Goal: Task Accomplishment & Management: Complete application form

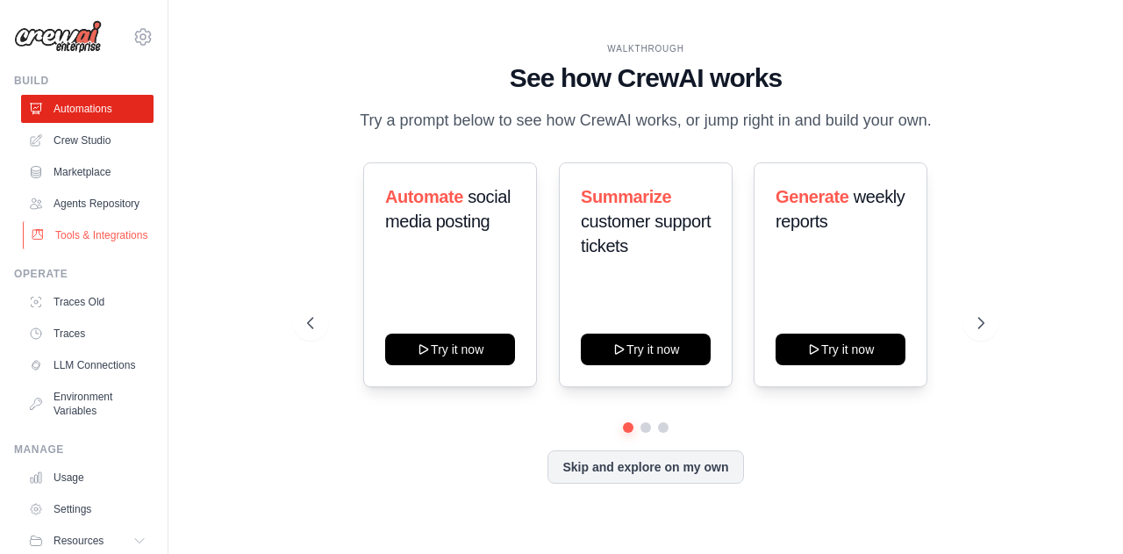
click at [70, 246] on link "Tools & Integrations" at bounding box center [89, 235] width 133 height 28
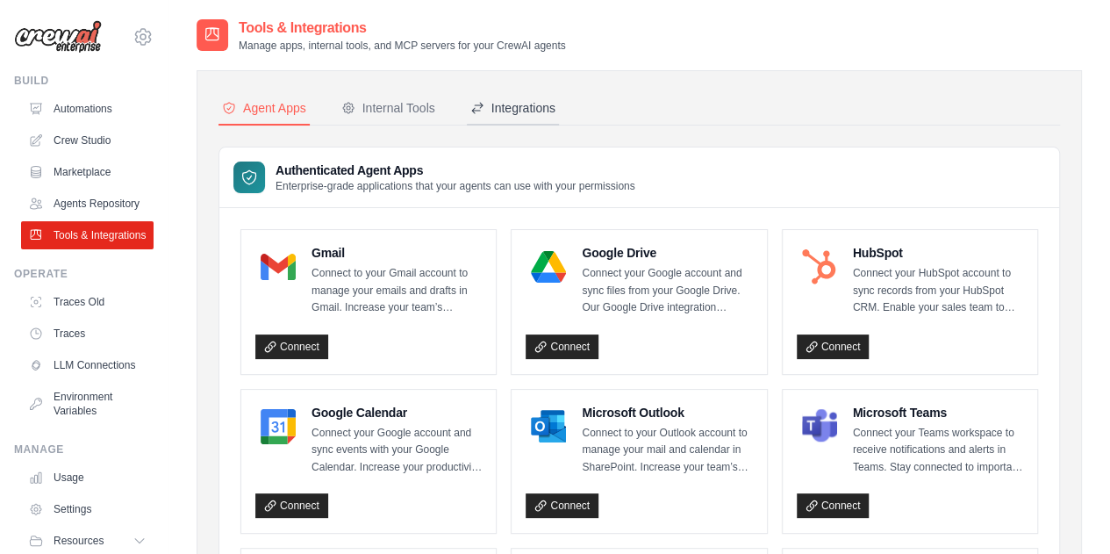
click at [514, 104] on div "Integrations" at bounding box center [512, 108] width 85 height 18
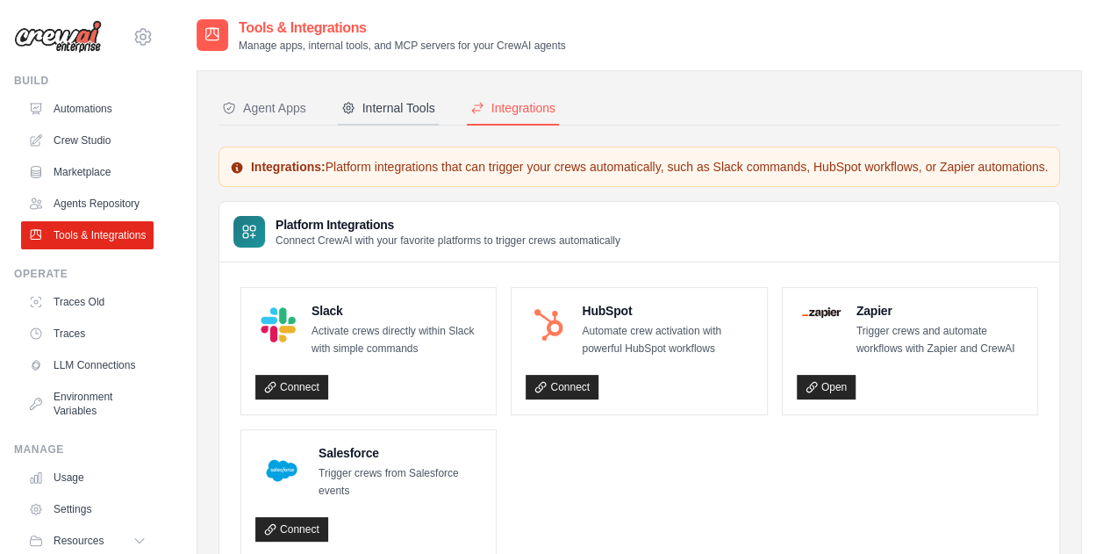
click at [377, 104] on div "Internal Tools" at bounding box center [388, 108] width 94 height 18
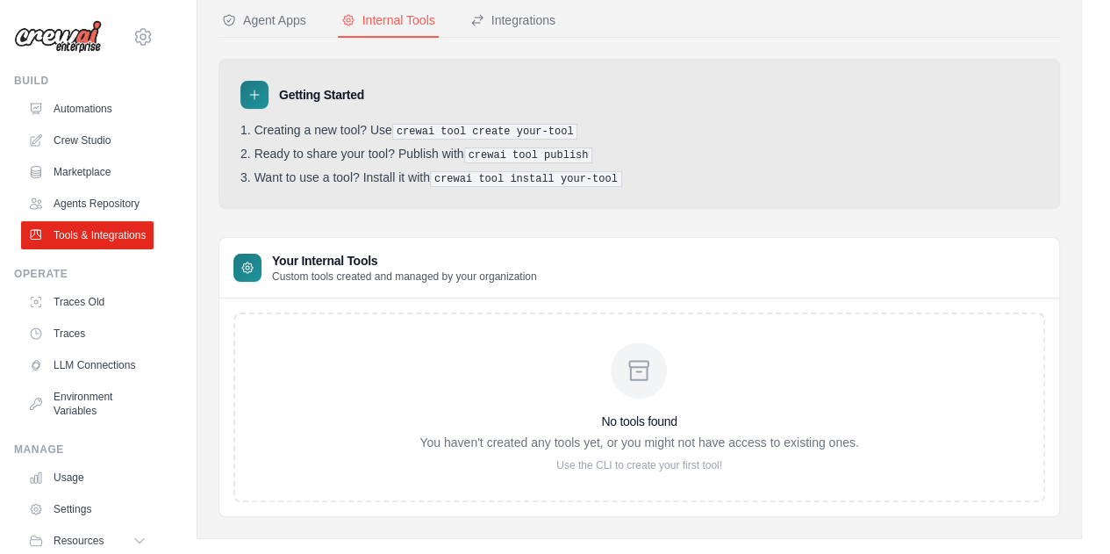
scroll to position [113, 0]
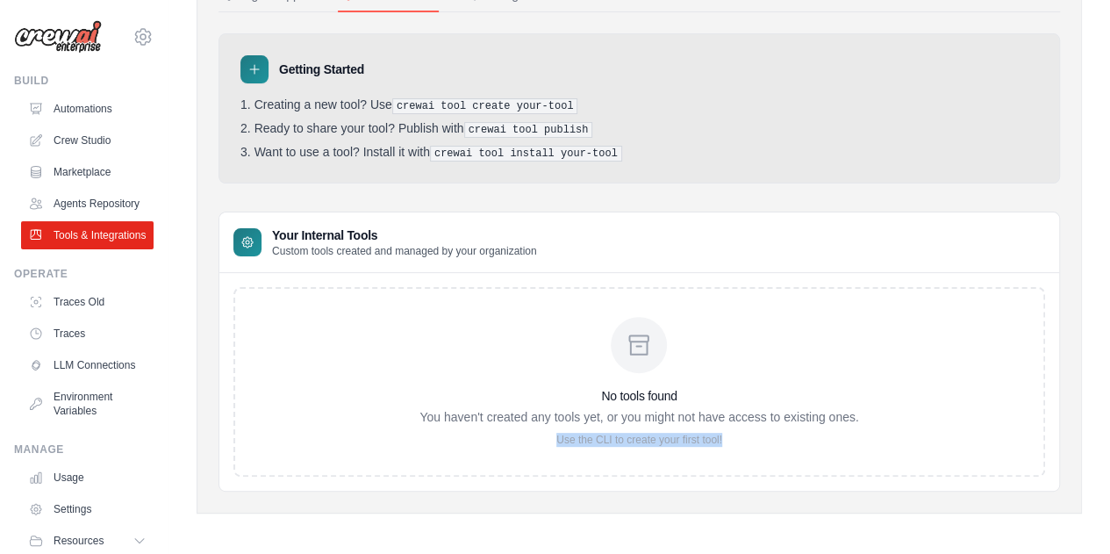
drag, startPoint x: 555, startPoint y: 434, endPoint x: 727, endPoint y: 433, distance: 172.0
click at [727, 433] on p "Use the CLI to create your first tool!" at bounding box center [639, 440] width 439 height 14
click at [743, 433] on p "Use the CLI to create your first tool!" at bounding box center [639, 440] width 439 height 14
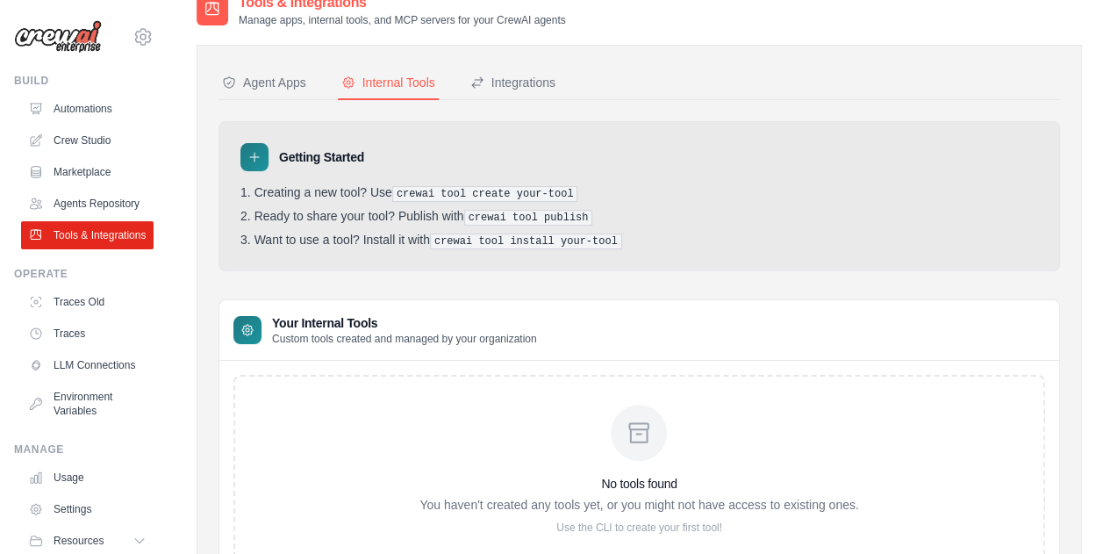
drag, startPoint x: 251, startPoint y: 147, endPoint x: 271, endPoint y: 145, distance: 20.3
click at [251, 147] on div at bounding box center [254, 157] width 28 height 28
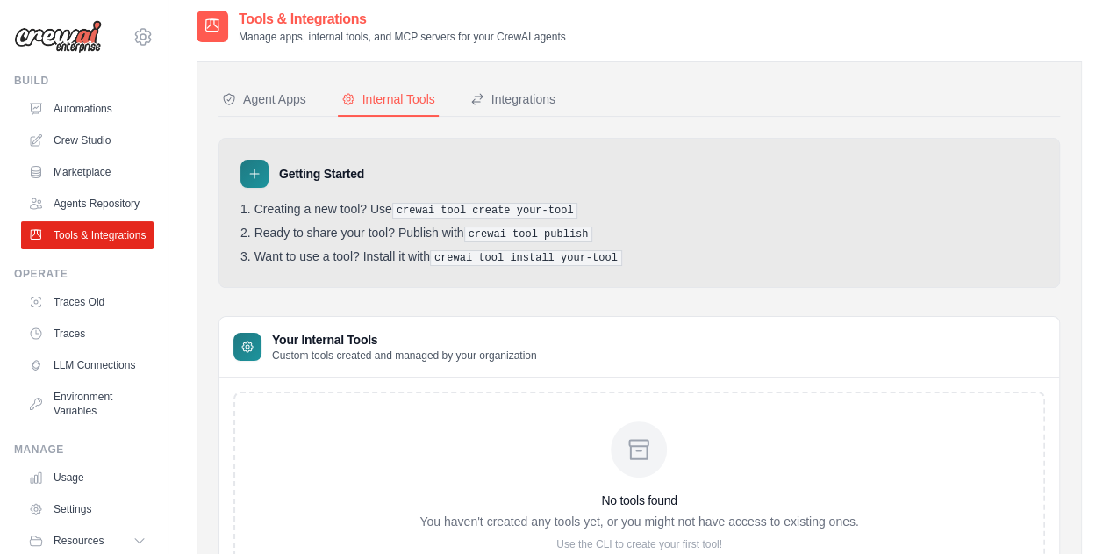
scroll to position [0, 0]
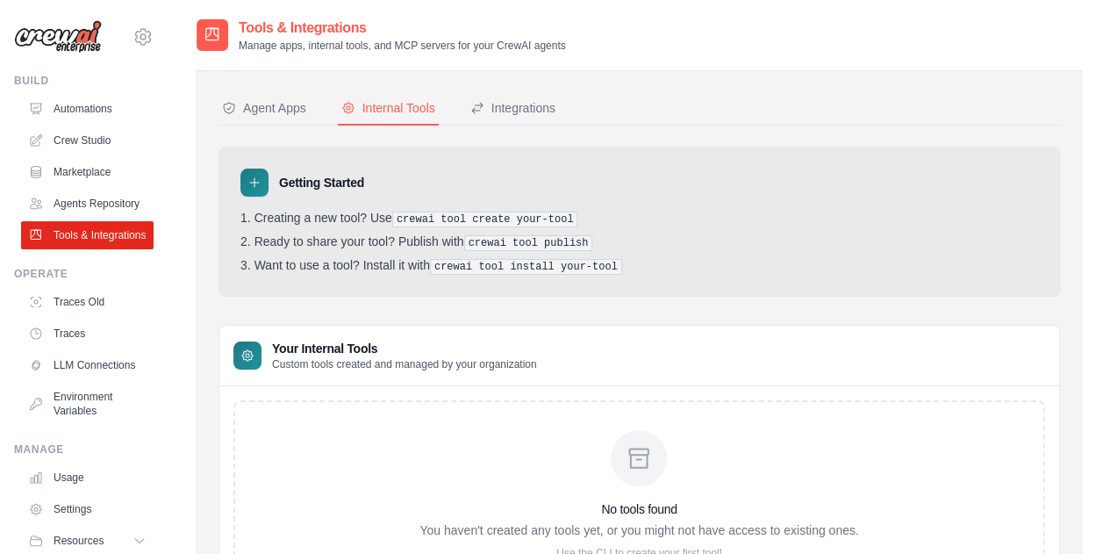
click at [288, 108] on div "Agent Apps" at bounding box center [264, 108] width 84 height 18
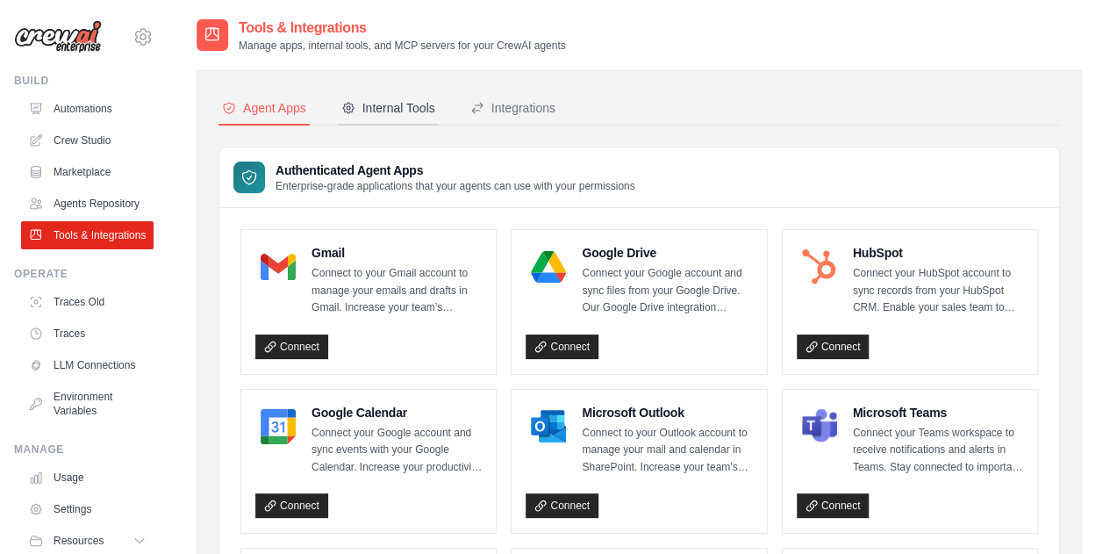
click at [396, 103] on div "Internal Tools" at bounding box center [388, 108] width 94 height 18
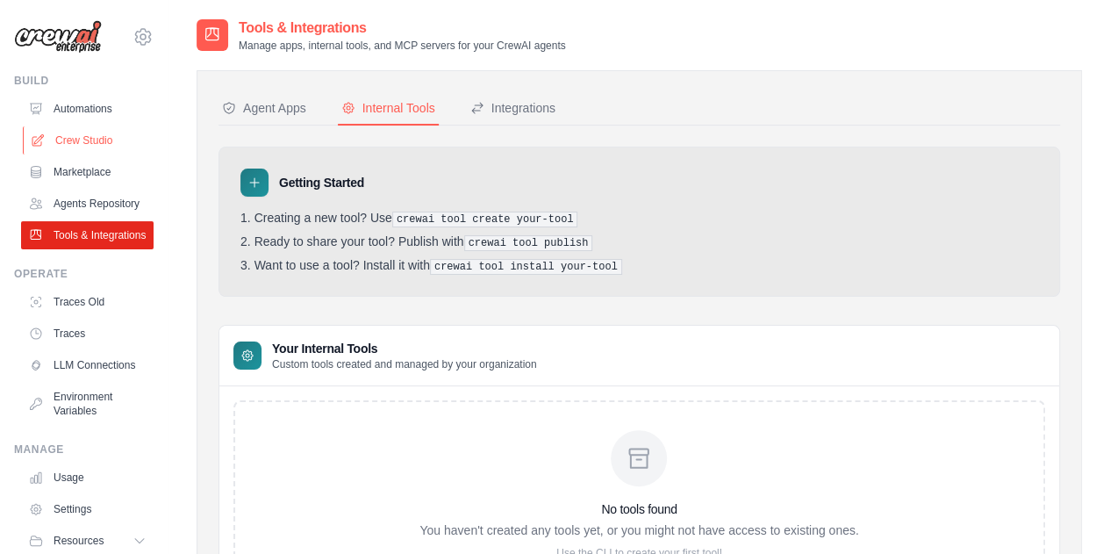
click at [80, 133] on link "Crew Studio" at bounding box center [89, 140] width 133 height 28
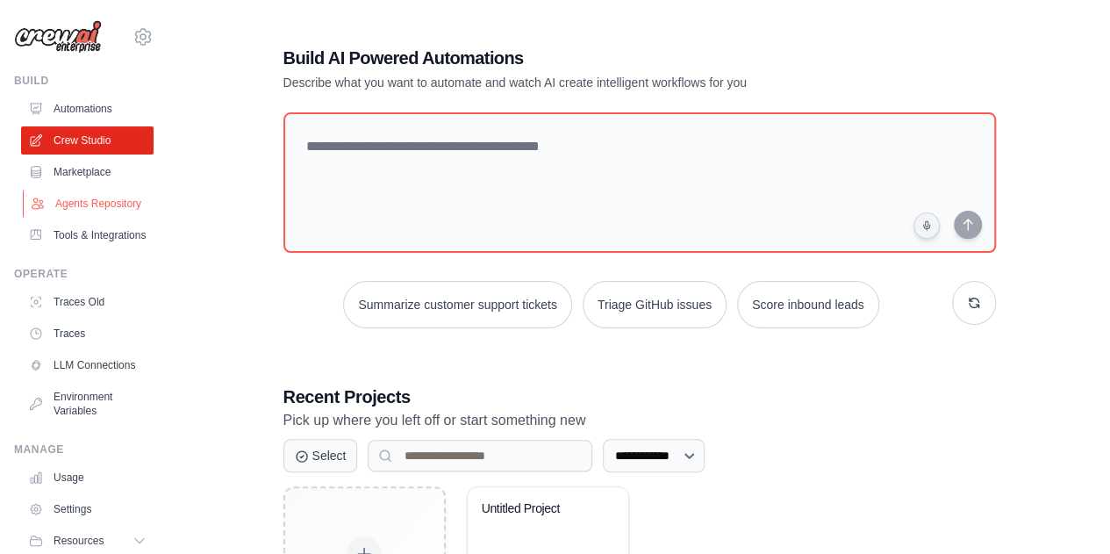
click at [69, 197] on link "Agents Repository" at bounding box center [89, 204] width 133 height 28
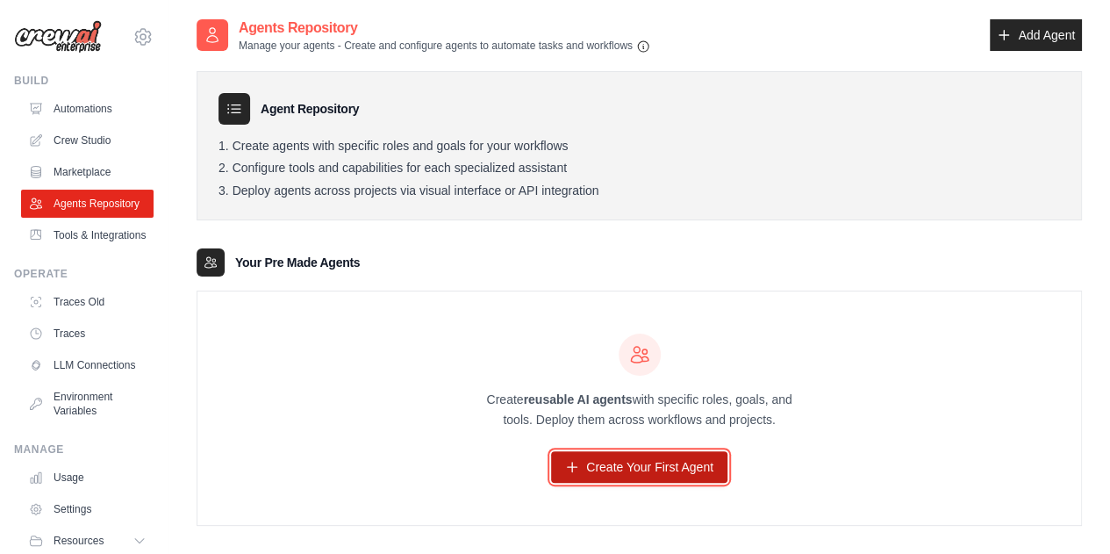
click at [607, 456] on link "Create Your First Agent" at bounding box center [639, 467] width 176 height 32
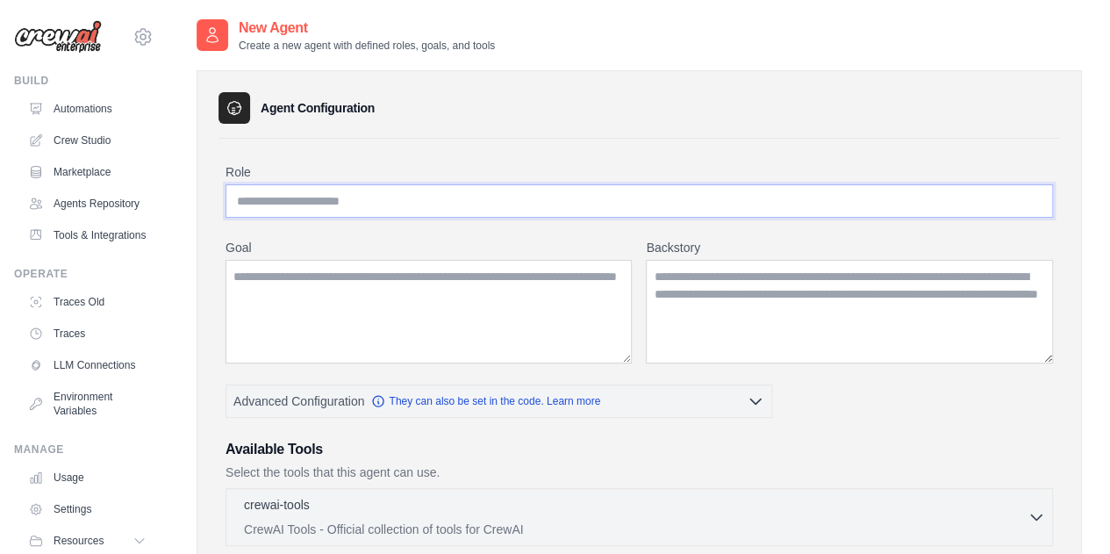
click at [420, 194] on input "Role" at bounding box center [640, 200] width 828 height 33
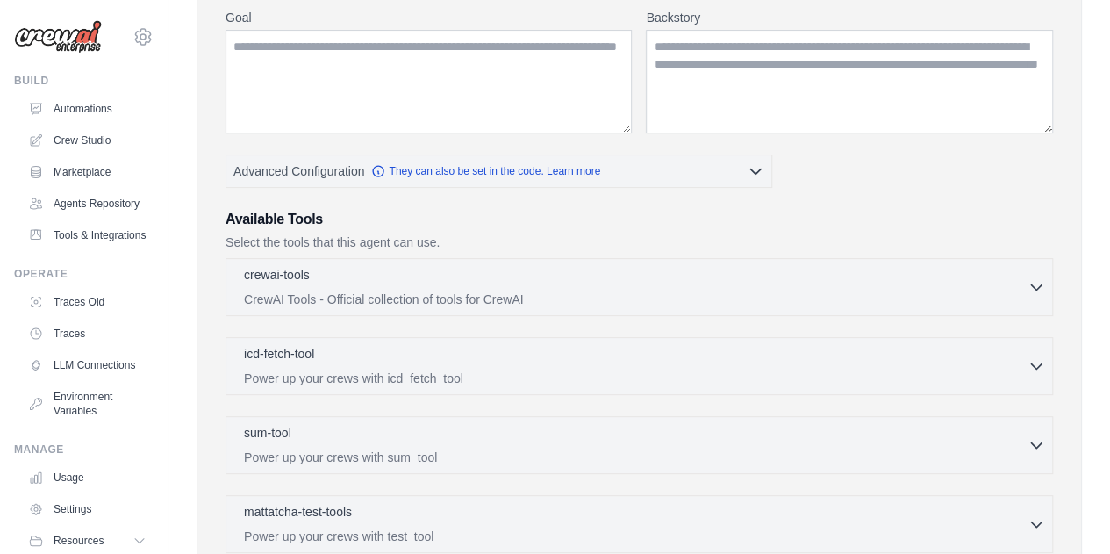
scroll to position [263, 0]
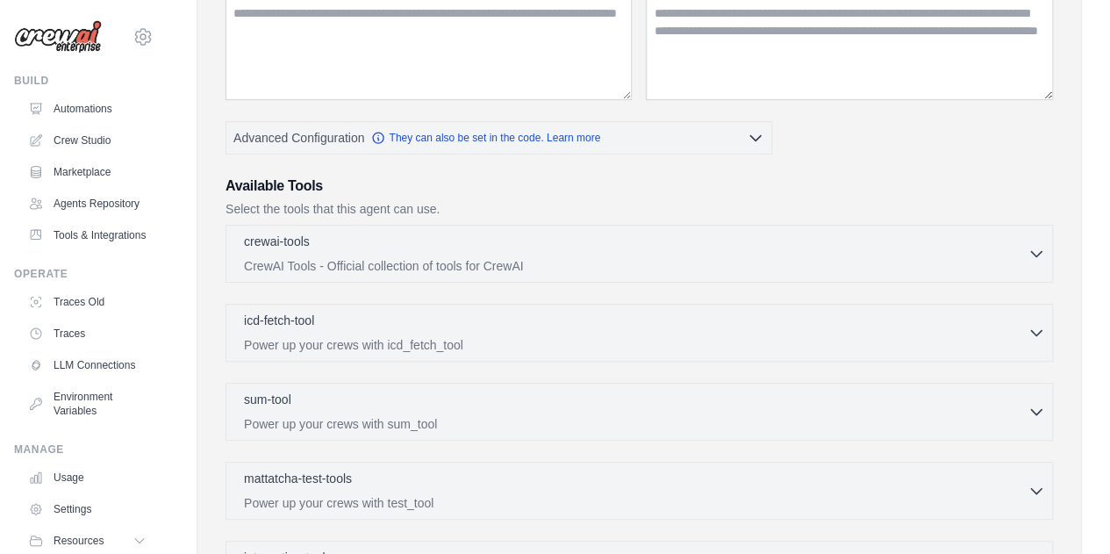
type input "*********"
click at [405, 32] on textarea "Goal" at bounding box center [429, 48] width 406 height 104
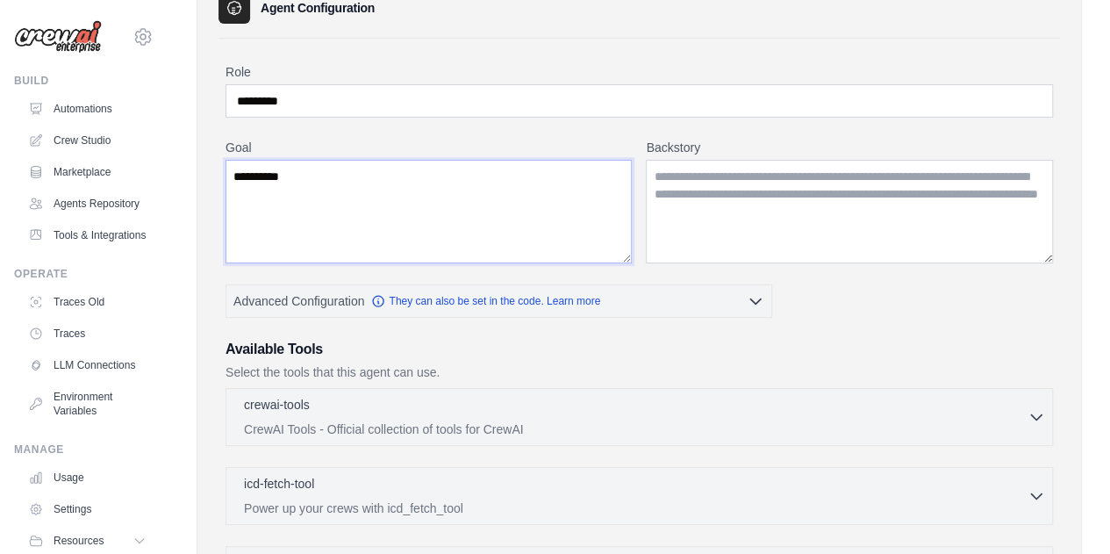
scroll to position [88, 0]
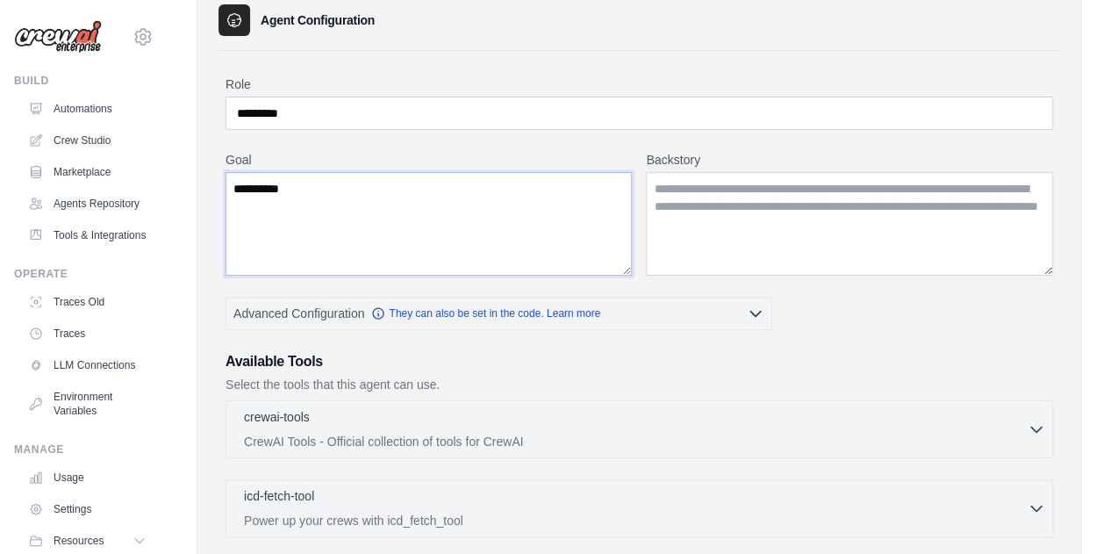
type textarea "**********"
click at [783, 204] on textarea "Backstory" at bounding box center [849, 224] width 407 height 104
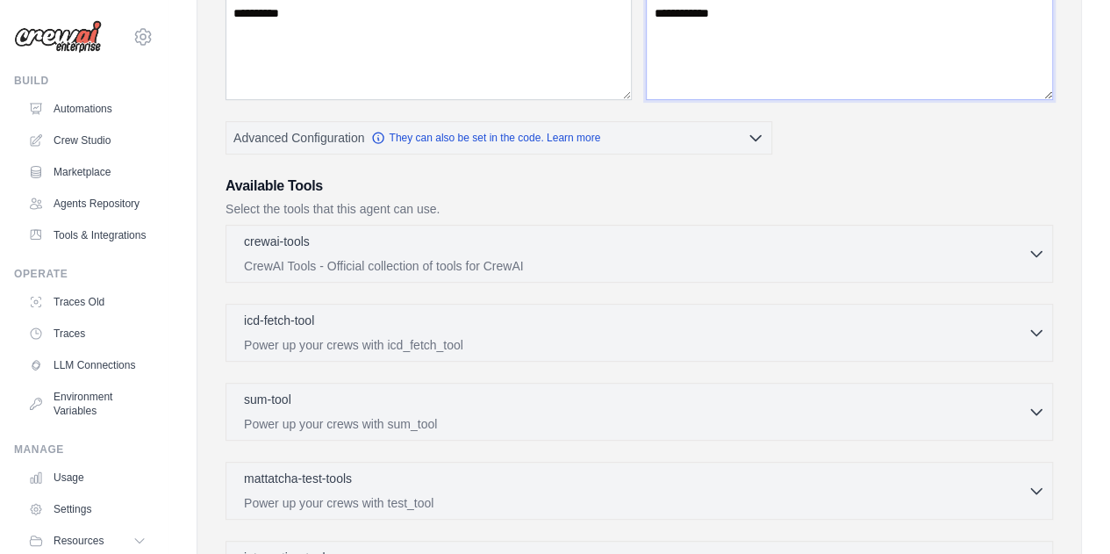
scroll to position [351, 0]
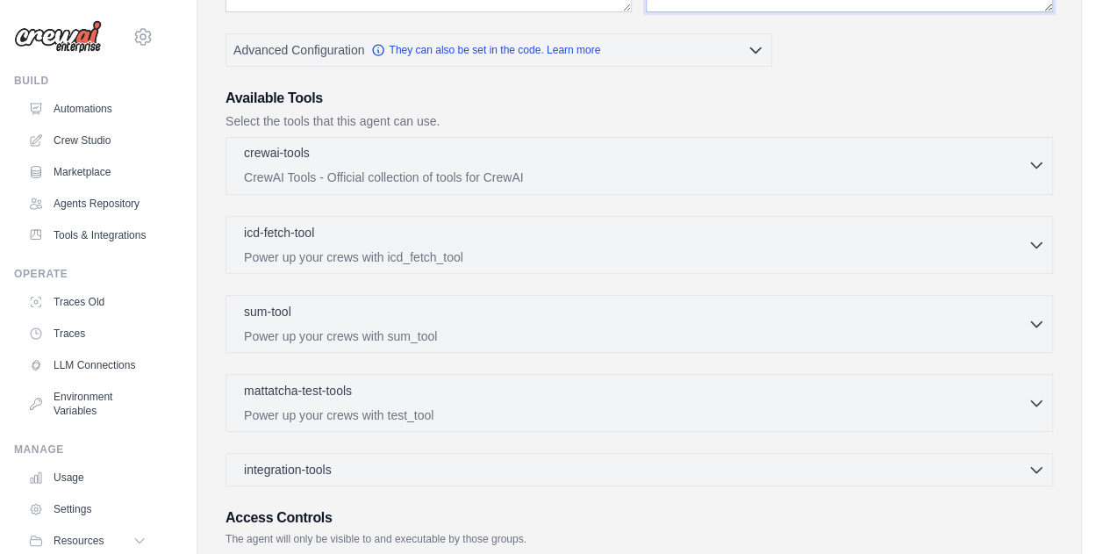
type textarea "**********"
click at [1036, 157] on icon "button" at bounding box center [1037, 165] width 18 height 18
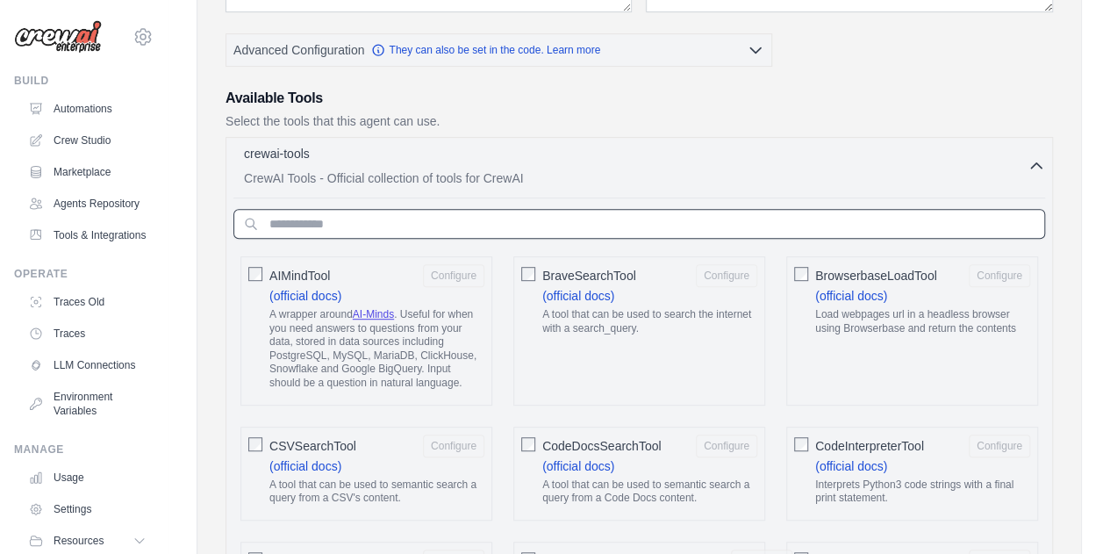
click at [465, 219] on input "text" at bounding box center [639, 224] width 812 height 30
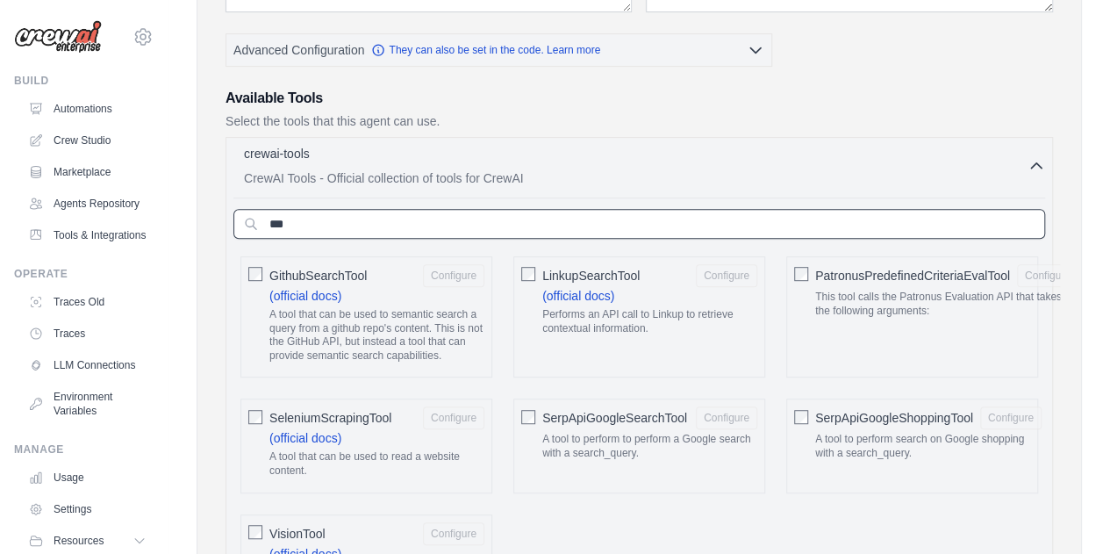
scroll to position [439, 0]
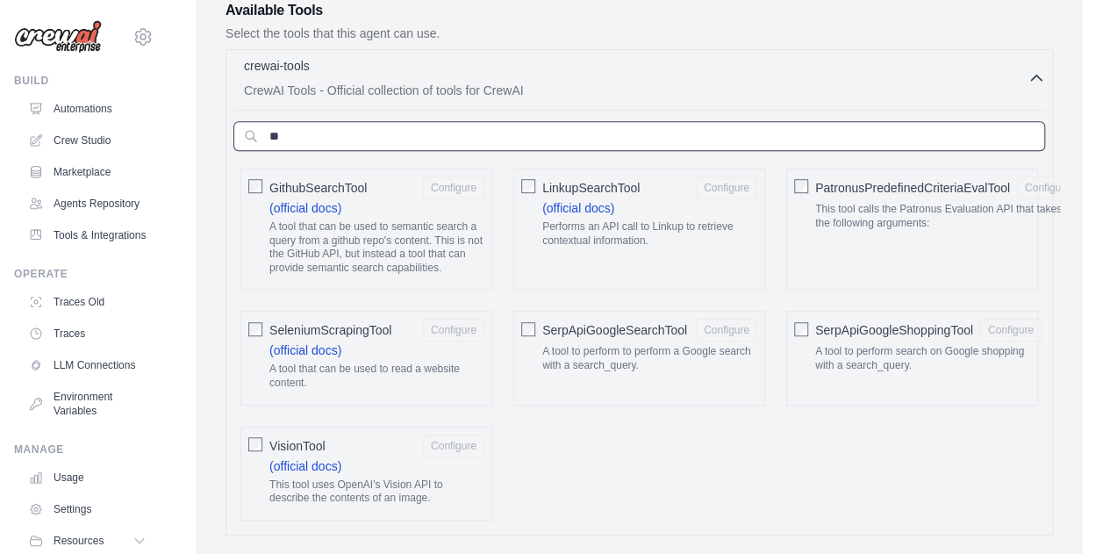
type input "*"
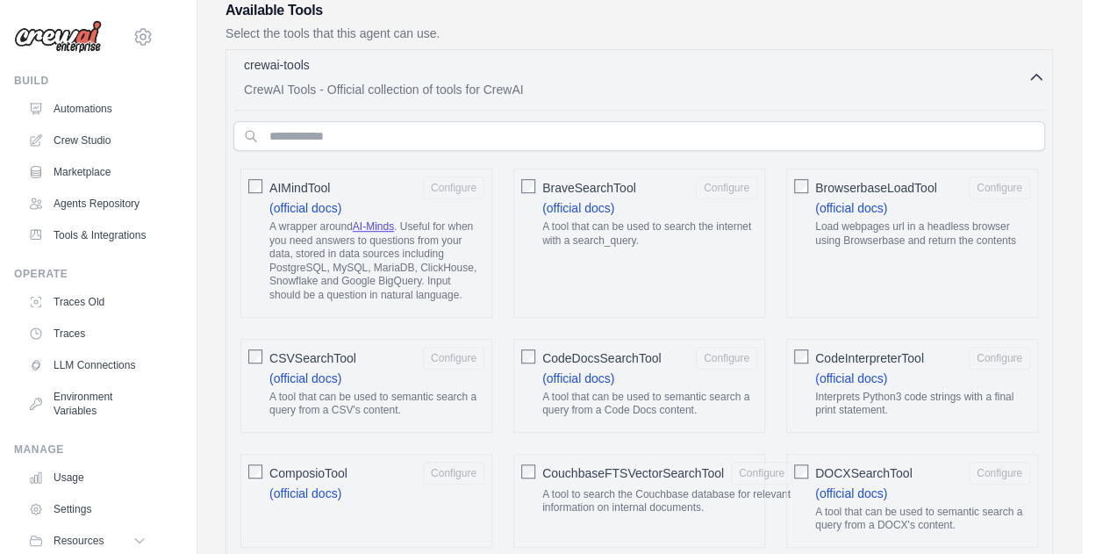
click at [1029, 73] on icon "button" at bounding box center [1037, 77] width 18 height 18
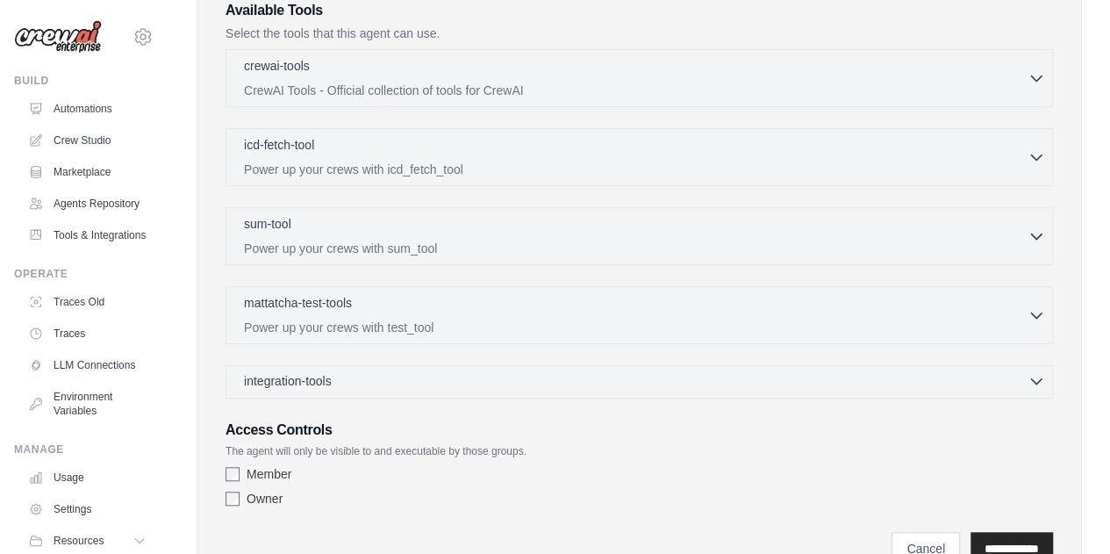
click at [1031, 372] on icon "button" at bounding box center [1037, 381] width 18 height 18
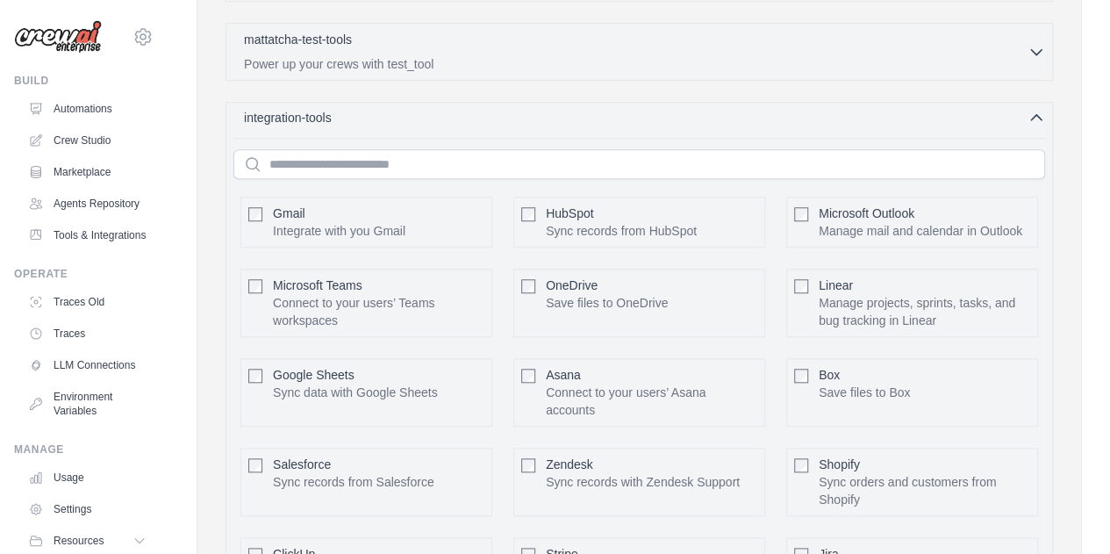
click at [1038, 117] on icon "button" at bounding box center [1037, 118] width 18 height 18
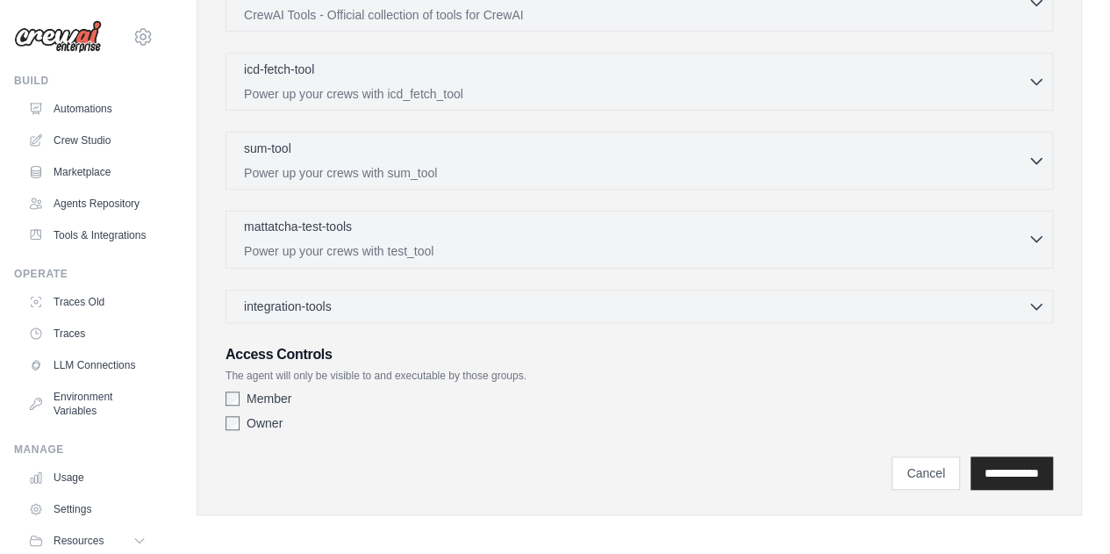
click at [410, 218] on div "mattatcha-test-tools 0 selected" at bounding box center [636, 228] width 784 height 21
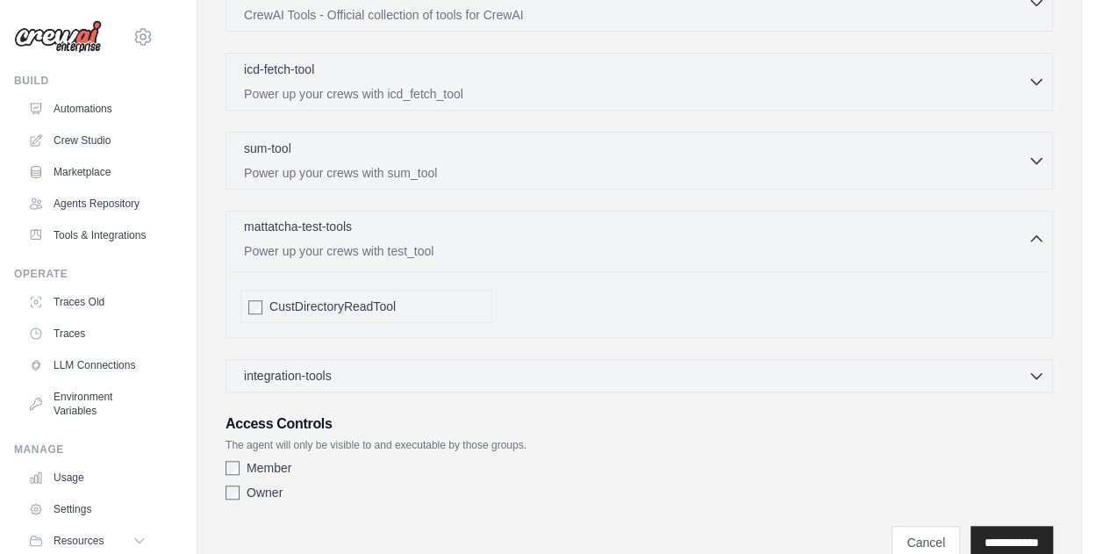
click at [413, 221] on div "mattatcha-test-tools 0 selected" at bounding box center [636, 228] width 784 height 21
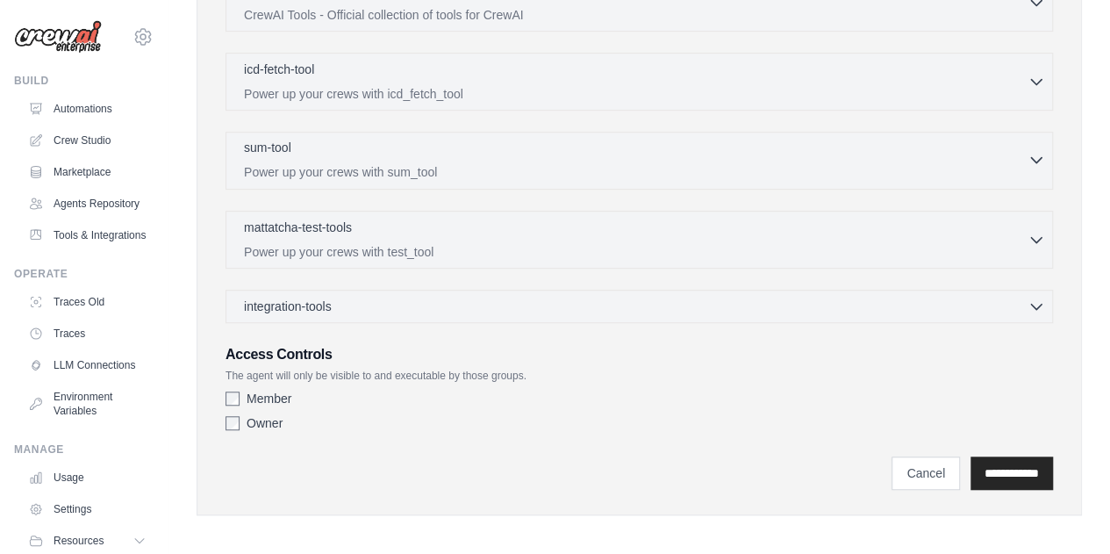
click at [392, 163] on p "Power up your crews with sum_tool" at bounding box center [636, 172] width 784 height 18
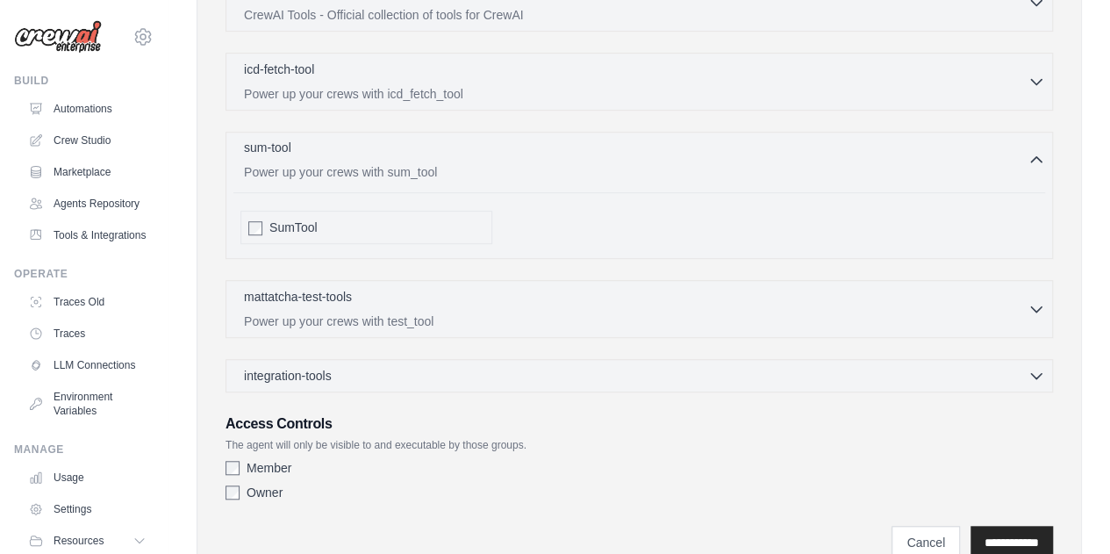
click at [392, 163] on p "Power up your crews with sum_tool" at bounding box center [636, 172] width 784 height 18
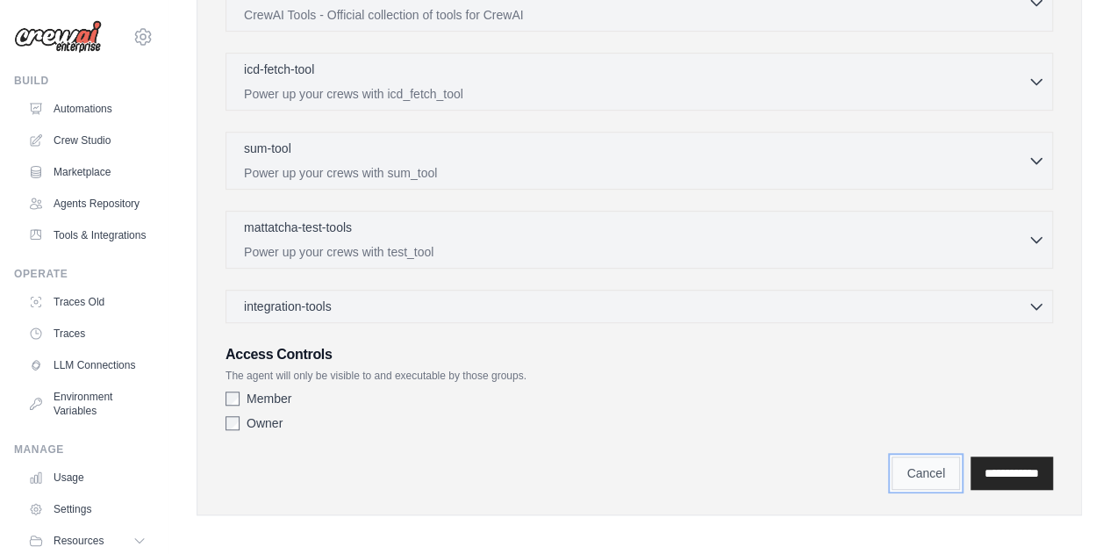
click at [911, 470] on link "Cancel" at bounding box center [926, 472] width 68 height 33
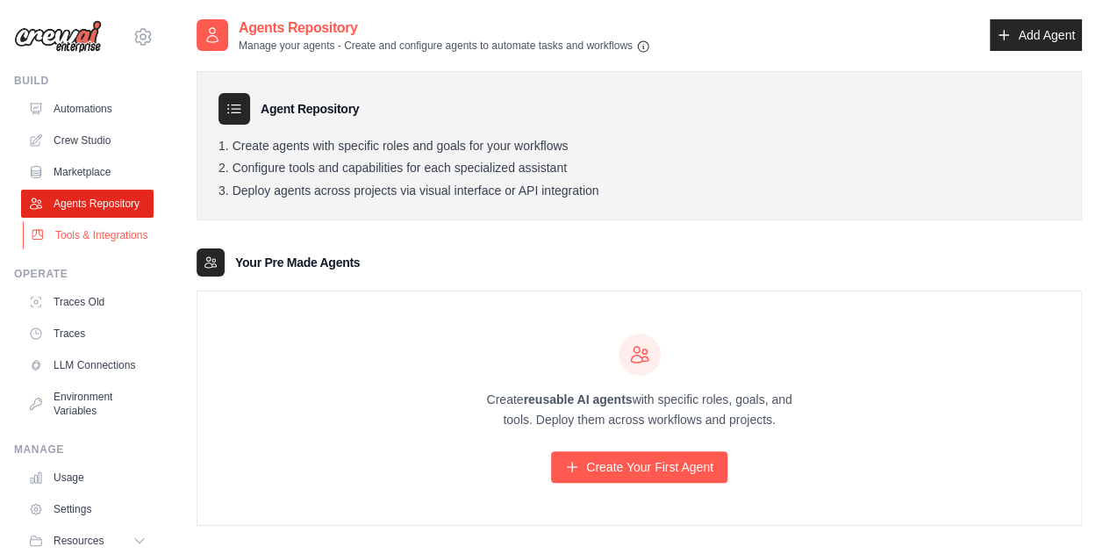
click at [74, 249] on link "Tools & Integrations" at bounding box center [89, 235] width 133 height 28
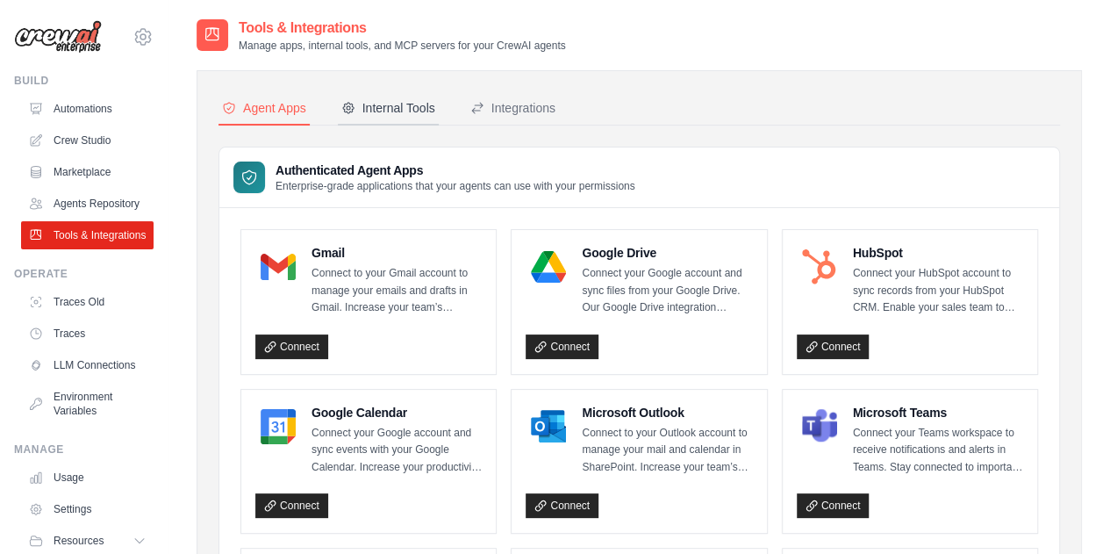
click at [372, 119] on button "Internal Tools" at bounding box center [388, 108] width 101 height 33
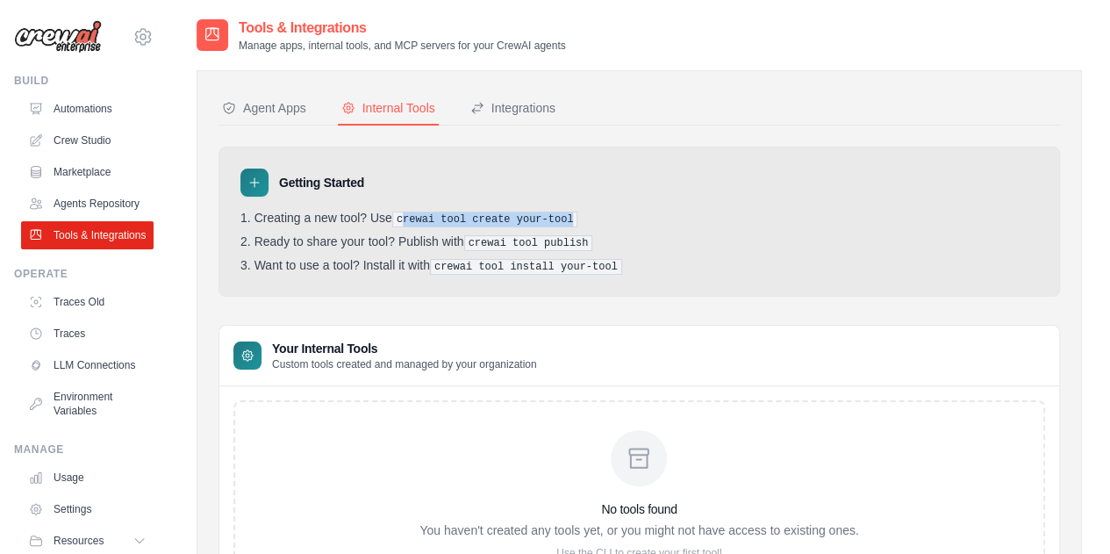
drag, startPoint x: 403, startPoint y: 215, endPoint x: 561, endPoint y: 214, distance: 158.0
click at [561, 214] on pre "crewai tool create your-tool" at bounding box center [485, 220] width 186 height 16
click at [582, 214] on li "Creating a new tool? Use crewai tool create your-tool" at bounding box center [639, 219] width 798 height 17
drag, startPoint x: 518, startPoint y: 266, endPoint x: 611, endPoint y: 262, distance: 93.1
click at [611, 262] on li "Want to use a tool? Install it with crewai tool install your-tool" at bounding box center [639, 266] width 798 height 17
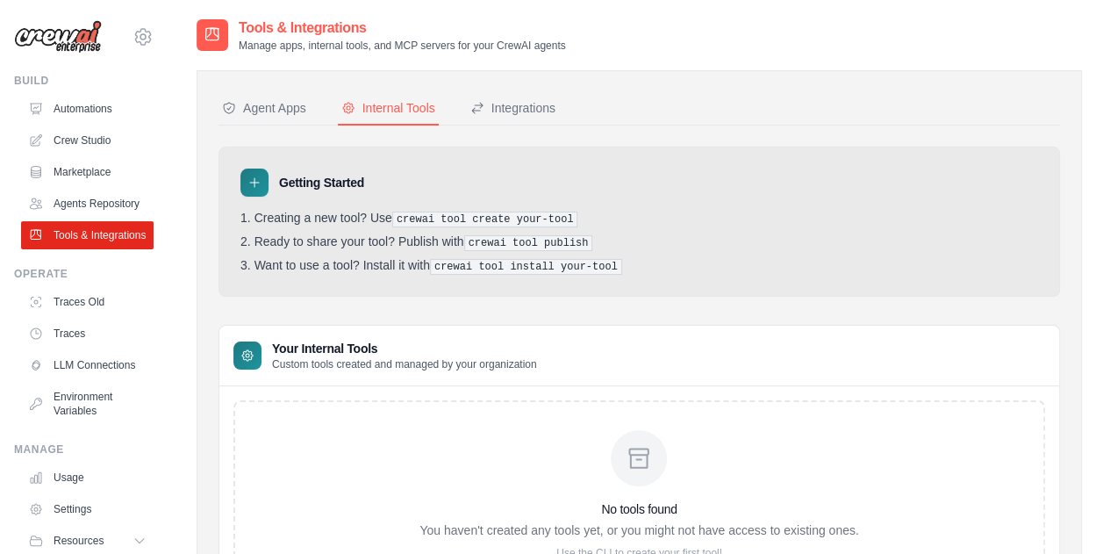
click at [660, 254] on ol "Creating a new tool? Use crewai tool create your-tool Ready to share your tool?…" at bounding box center [639, 243] width 798 height 64
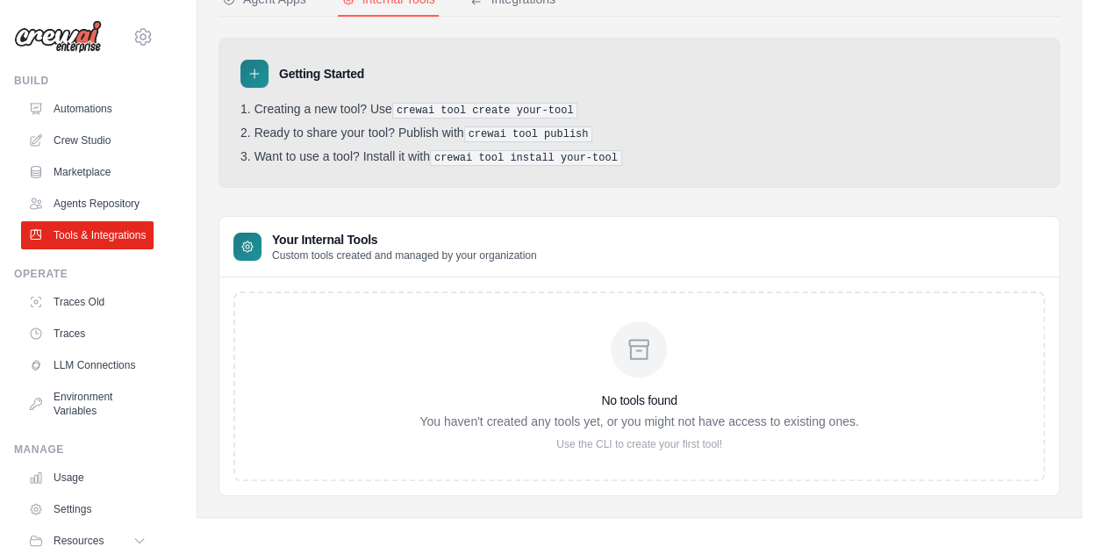
scroll to position [113, 0]
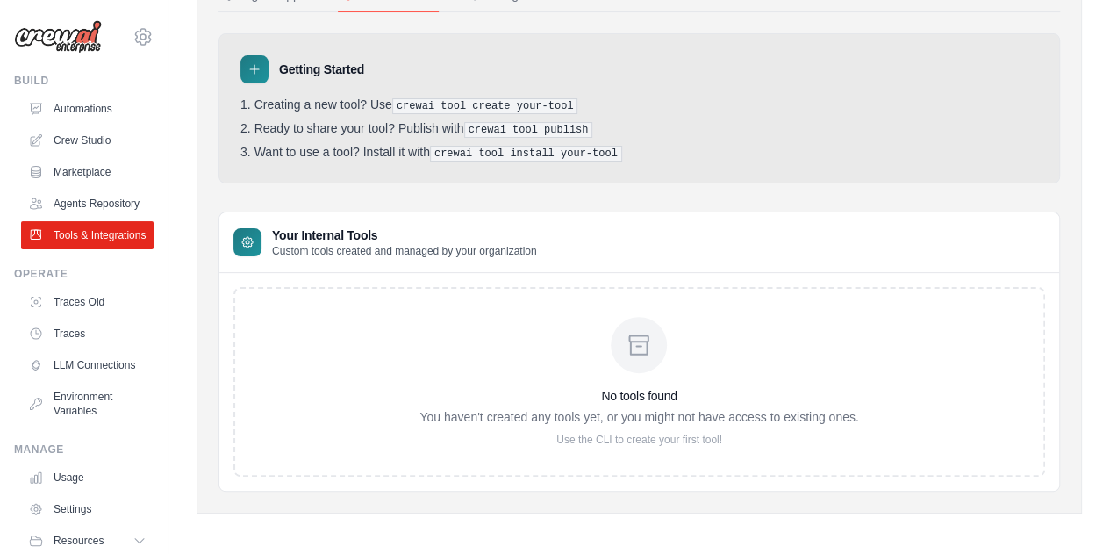
click at [620, 433] on p "Use the CLI to create your first tool!" at bounding box center [639, 440] width 439 height 14
click at [429, 408] on p "You haven't created any tools yet, or you might not have access to existing one…" at bounding box center [639, 417] width 439 height 18
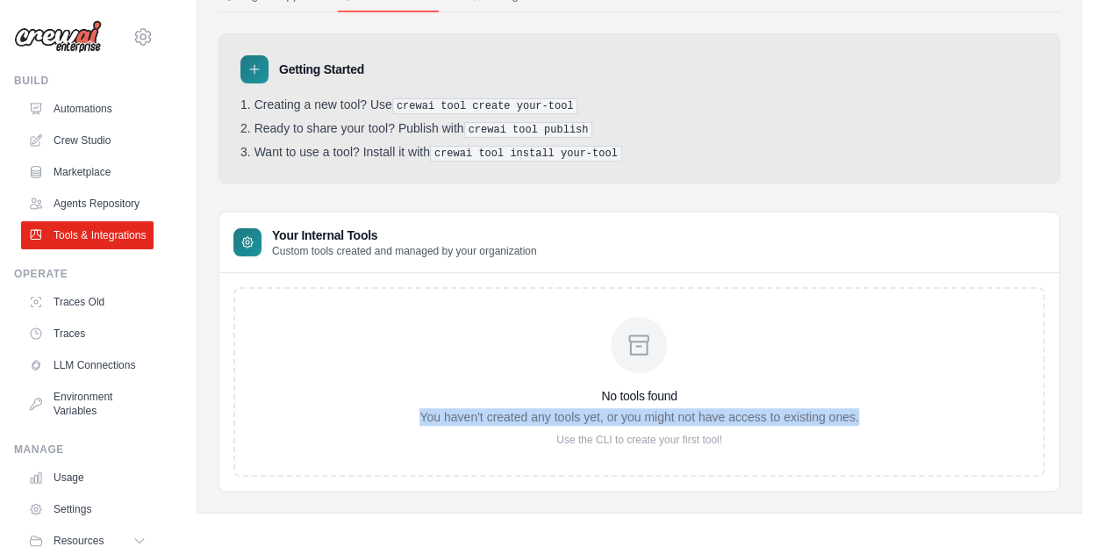
drag, startPoint x: 420, startPoint y: 406, endPoint x: 884, endPoint y: 410, distance: 464.3
click at [884, 410] on div "No tools found You haven't created any tools yet, or you might not have access …" at bounding box center [639, 382] width 812 height 190
click at [867, 400] on div "No tools found You haven't created any tools yet, or you might not have access …" at bounding box center [639, 382] width 812 height 190
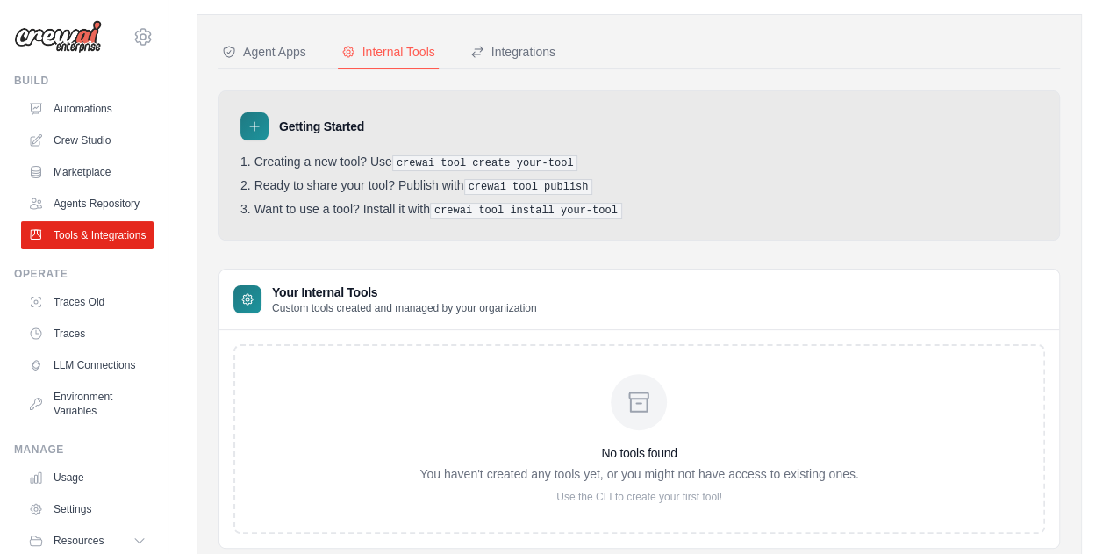
scroll to position [0, 0]
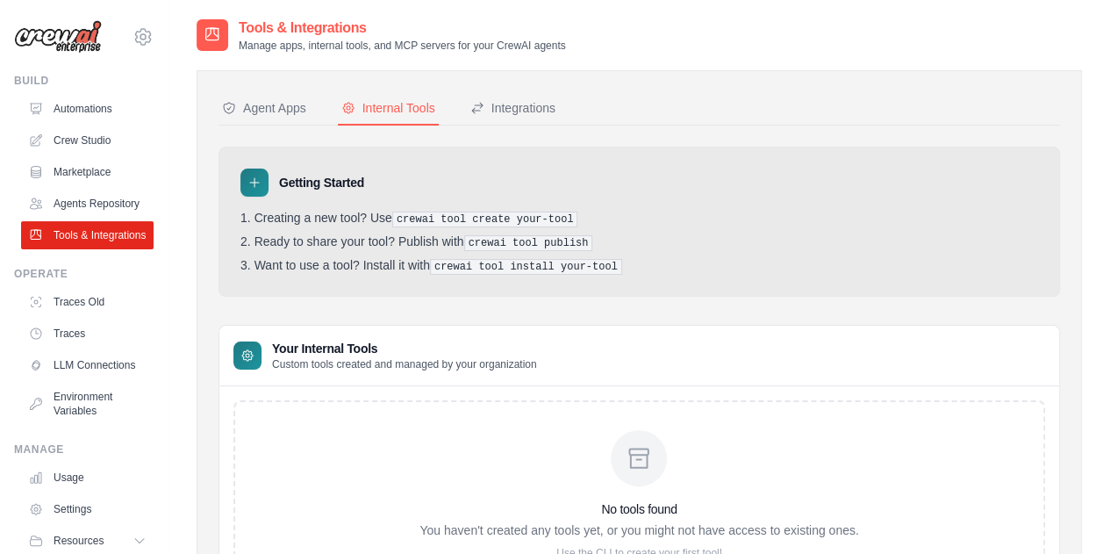
click at [695, 315] on div "Getting Started Creating a new tool? Use crewai tool create your-tool Ready to …" at bounding box center [640, 376] width 842 height 458
click at [721, 169] on div "Getting Started" at bounding box center [639, 183] width 798 height 28
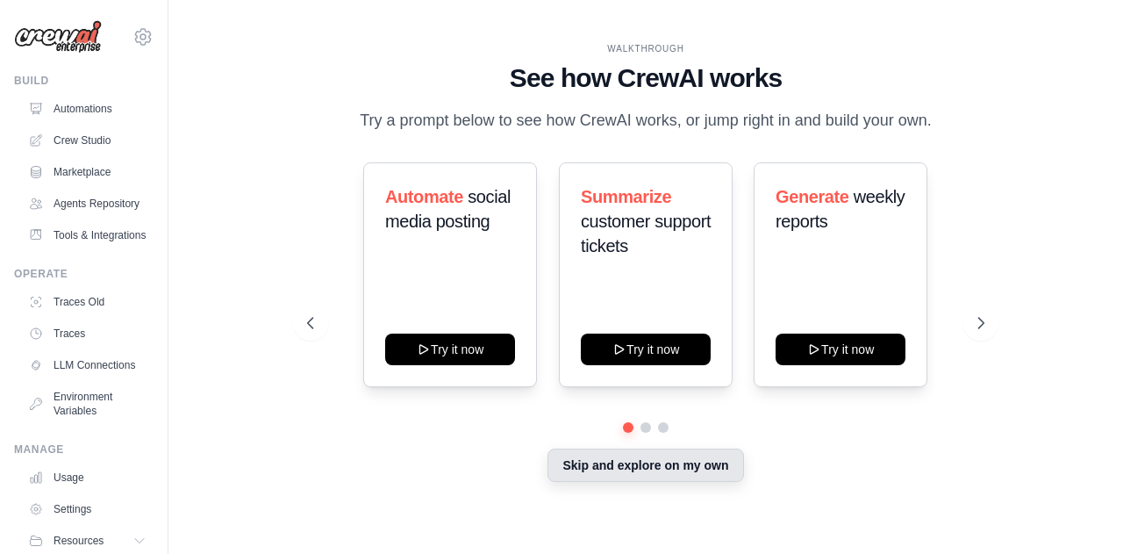
click at [644, 470] on button "Skip and explore on my own" at bounding box center [646, 464] width 196 height 33
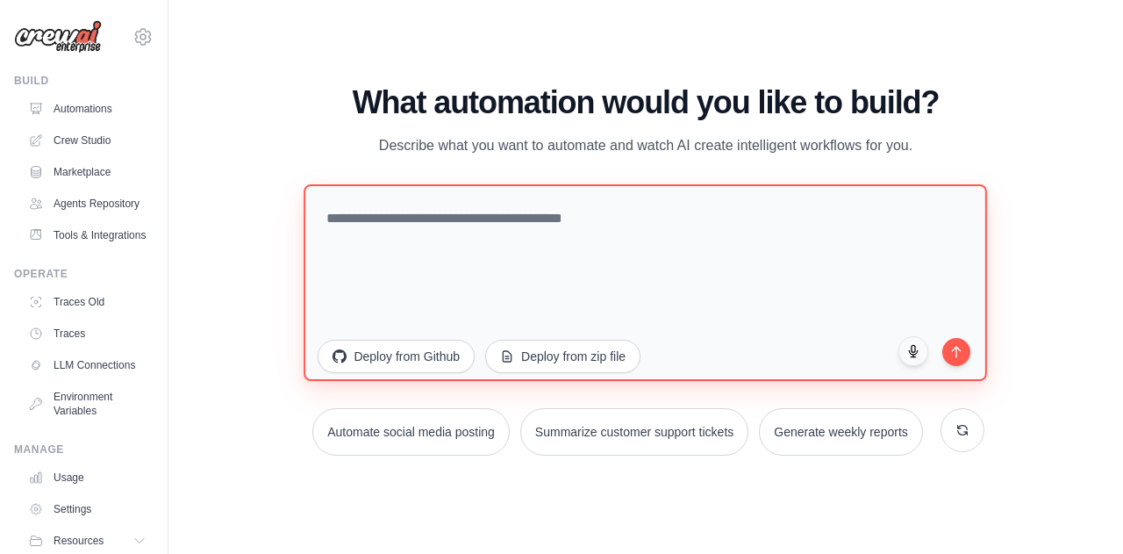
click at [457, 227] on textarea at bounding box center [647, 281] width 684 height 197
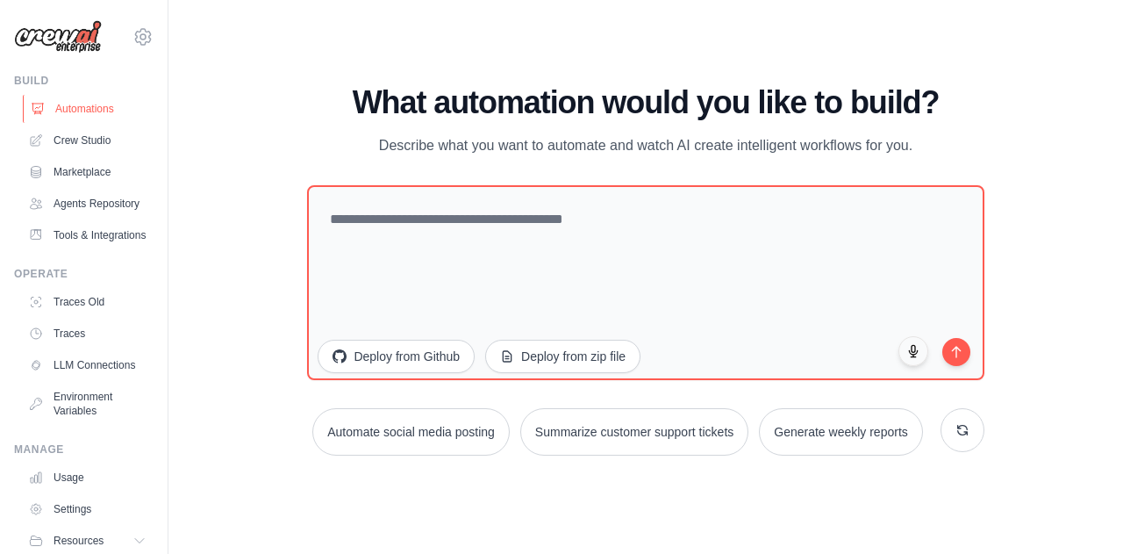
click at [71, 111] on link "Automations" at bounding box center [89, 109] width 133 height 28
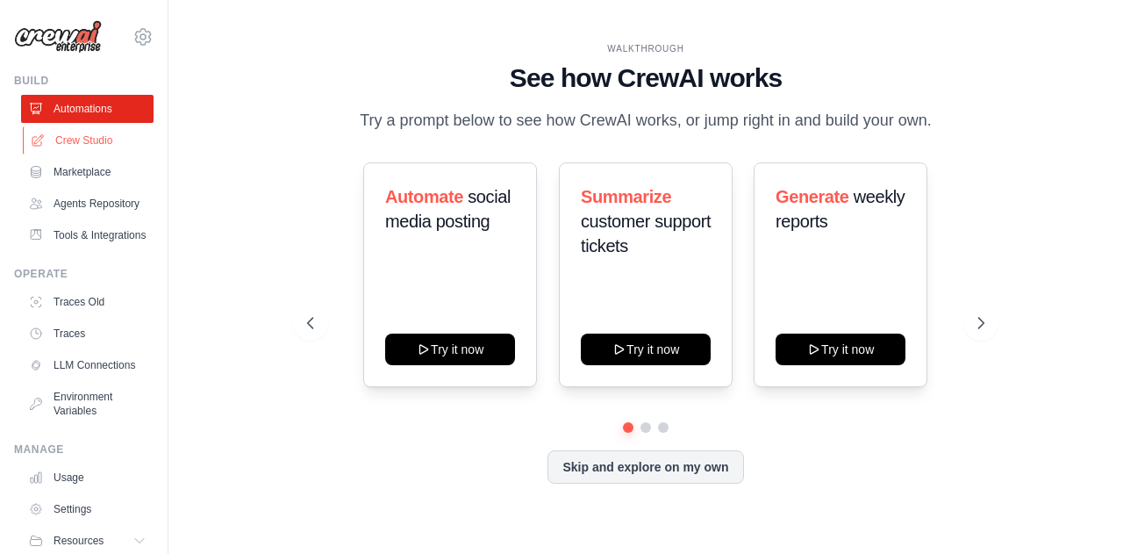
click at [75, 134] on link "Crew Studio" at bounding box center [89, 140] width 133 height 28
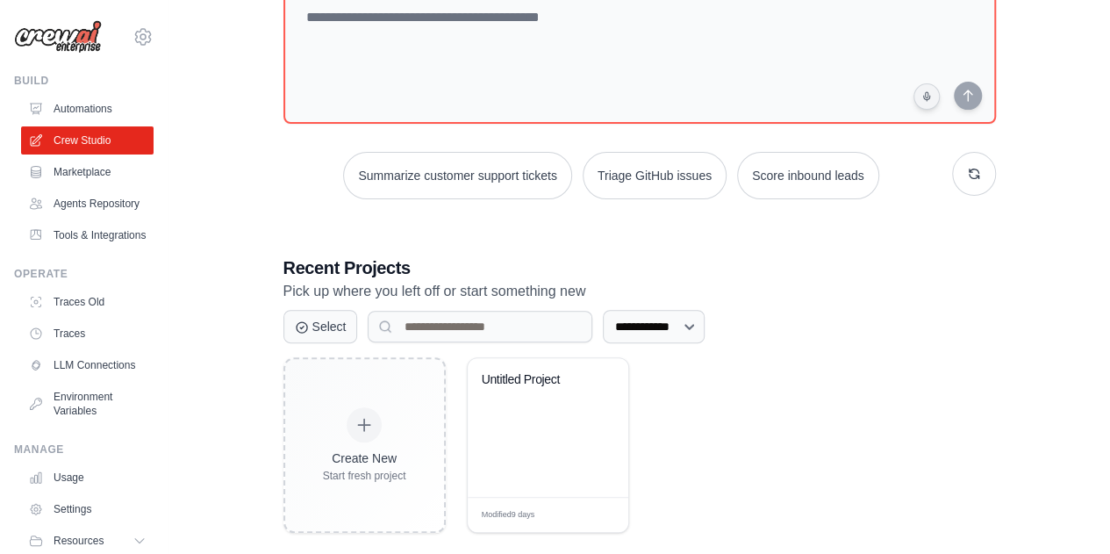
scroll to position [152, 0]
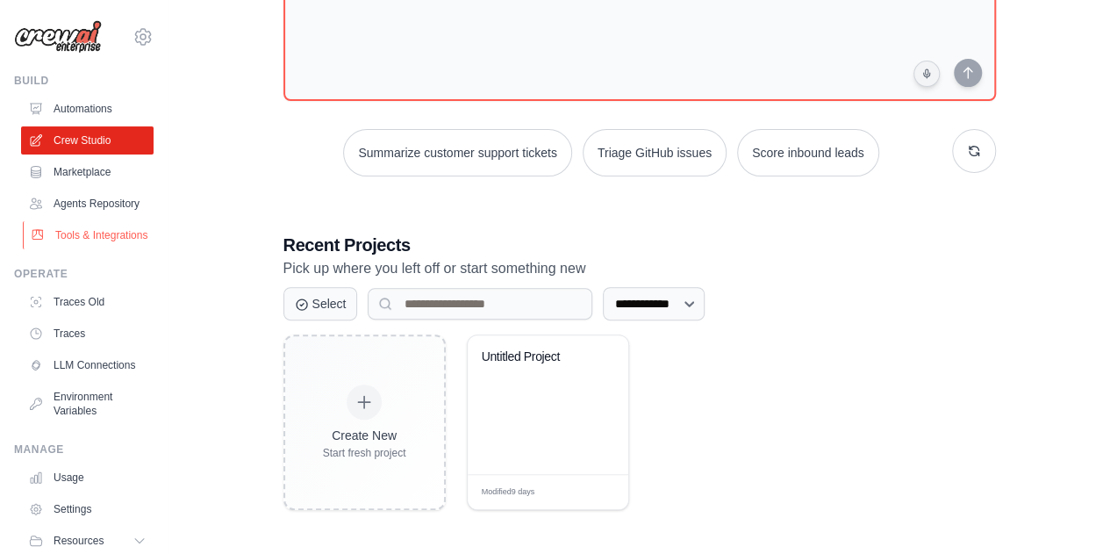
click at [75, 249] on link "Tools & Integrations" at bounding box center [89, 235] width 133 height 28
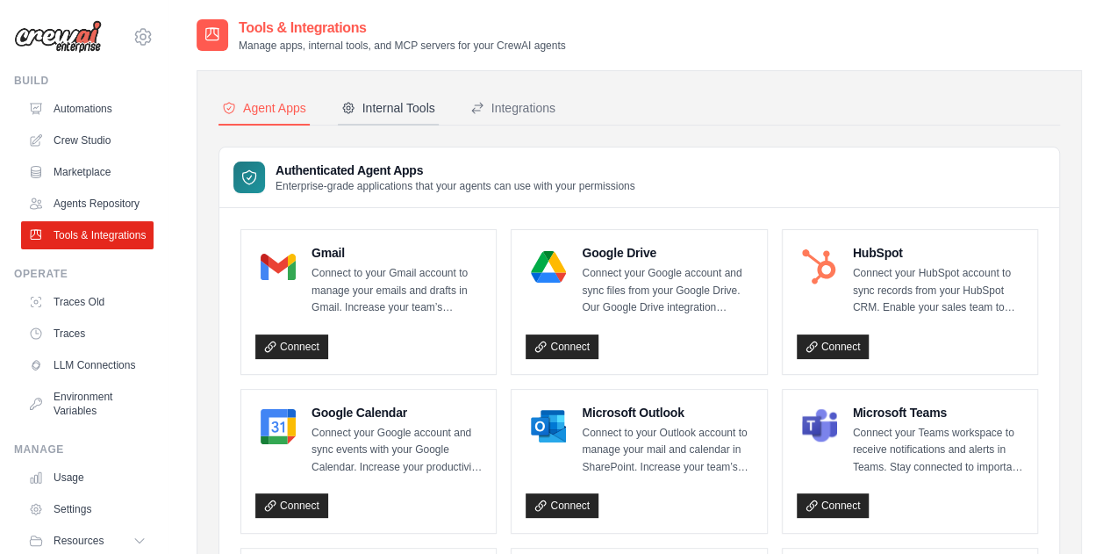
click at [409, 99] on div "Internal Tools" at bounding box center [388, 108] width 94 height 18
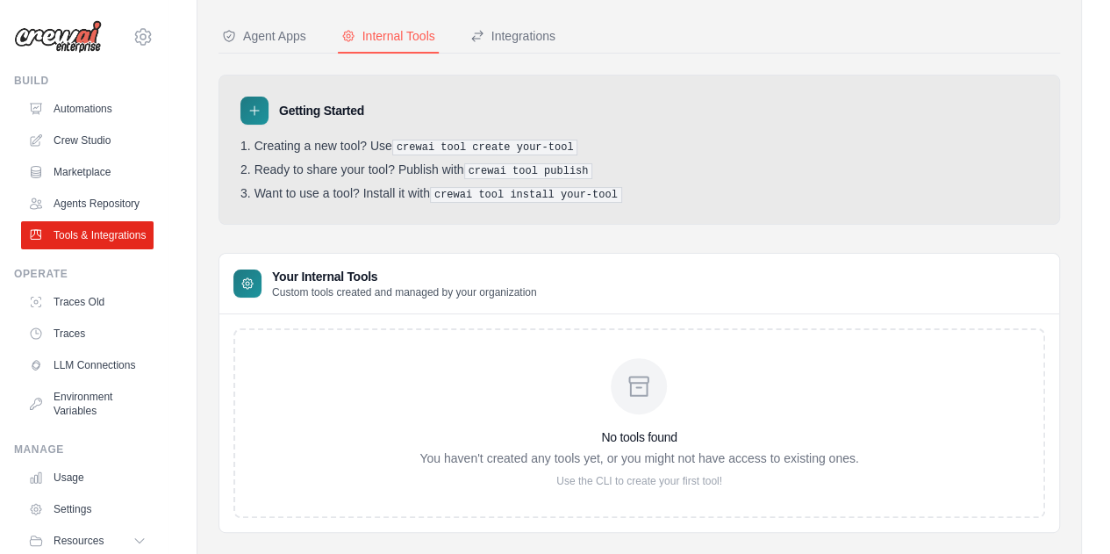
scroll to position [113, 0]
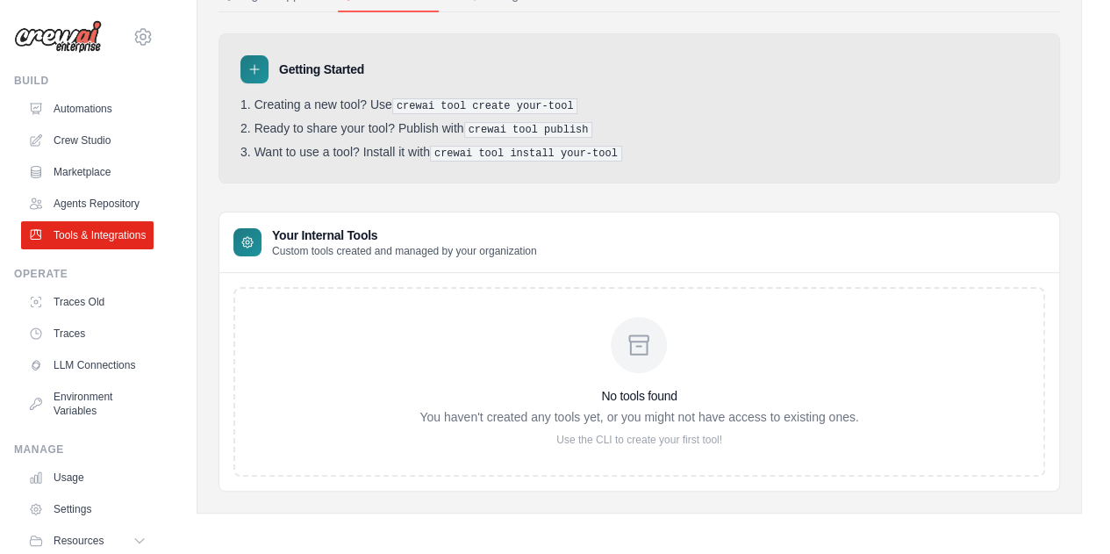
click at [377, 244] on p "Custom tools created and managed by your organization" at bounding box center [404, 251] width 265 height 14
click at [370, 329] on div "No tools found You haven't created any tools yet, or you might not have access …" at bounding box center [639, 382] width 812 height 190
click at [577, 376] on div "No tools found You haven't created any tools yet, or you might not have access …" at bounding box center [639, 382] width 439 height 130
drag, startPoint x: 439, startPoint y: 150, endPoint x: 606, endPoint y: 151, distance: 166.8
click at [606, 151] on pre "crewai tool install your-tool" at bounding box center [526, 154] width 192 height 16
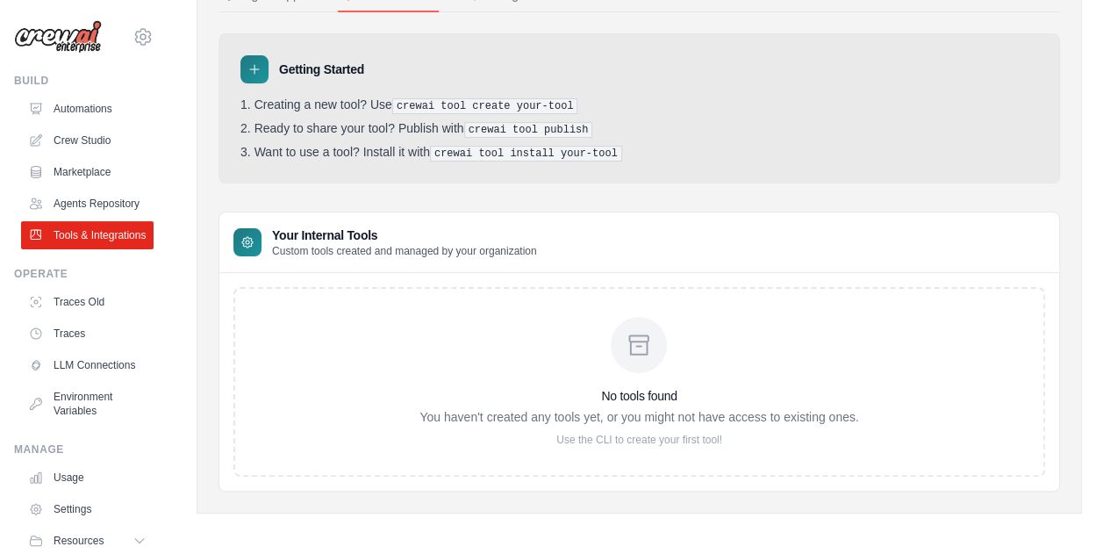
click at [513, 252] on p "Custom tools created and managed by your organization" at bounding box center [404, 251] width 265 height 14
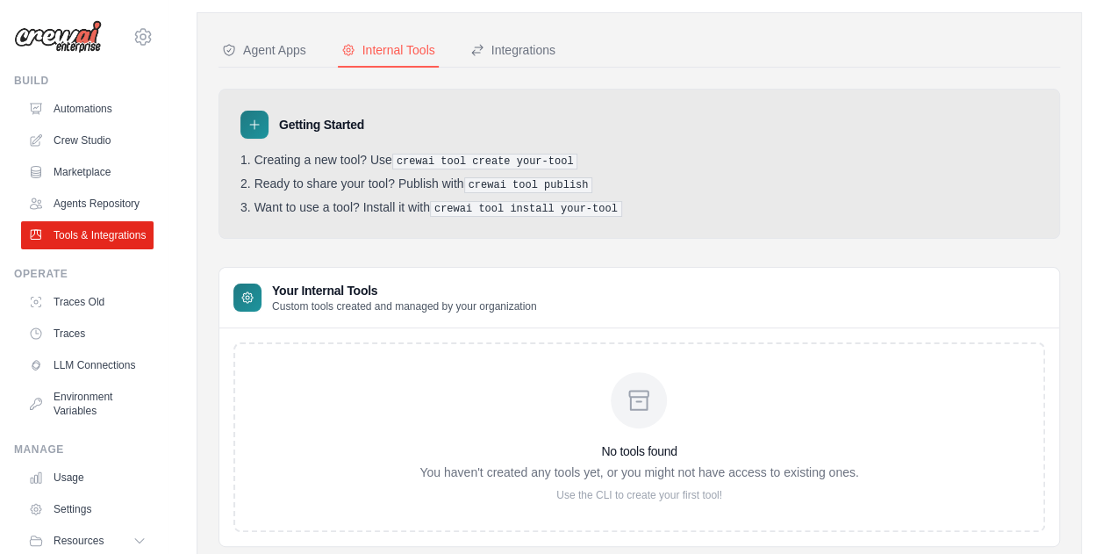
scroll to position [0, 0]
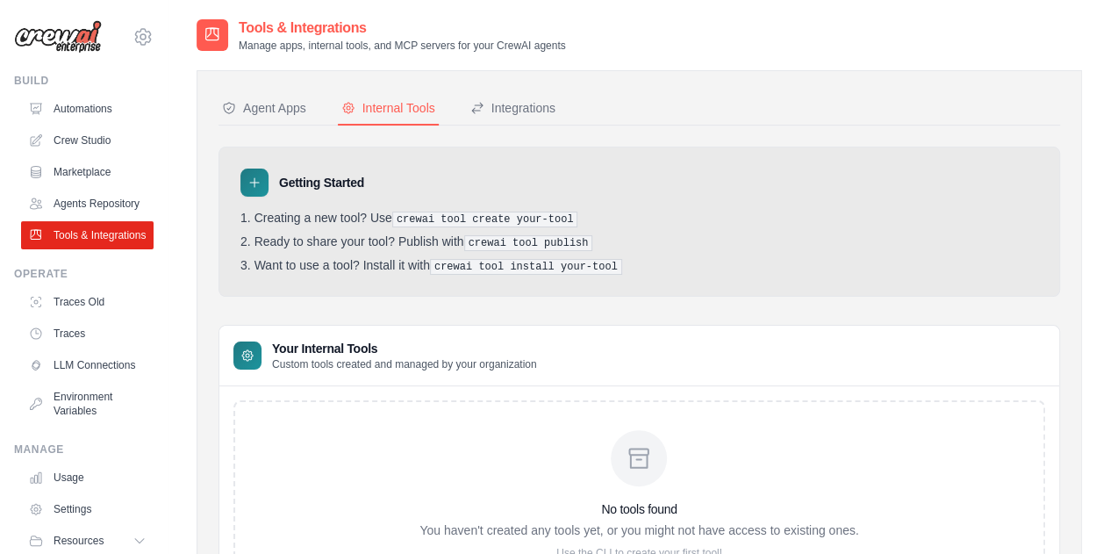
click at [425, 412] on div "No tools found You haven't created any tools yet, or you might not have access …" at bounding box center [639, 495] width 812 height 190
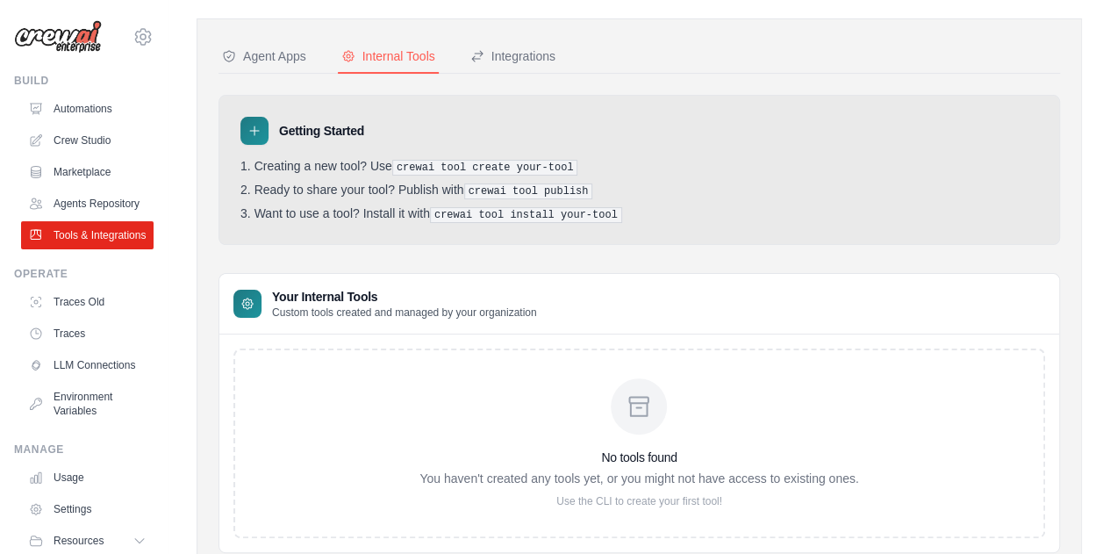
scroll to position [25, 0]
